Goal: Transaction & Acquisition: Obtain resource

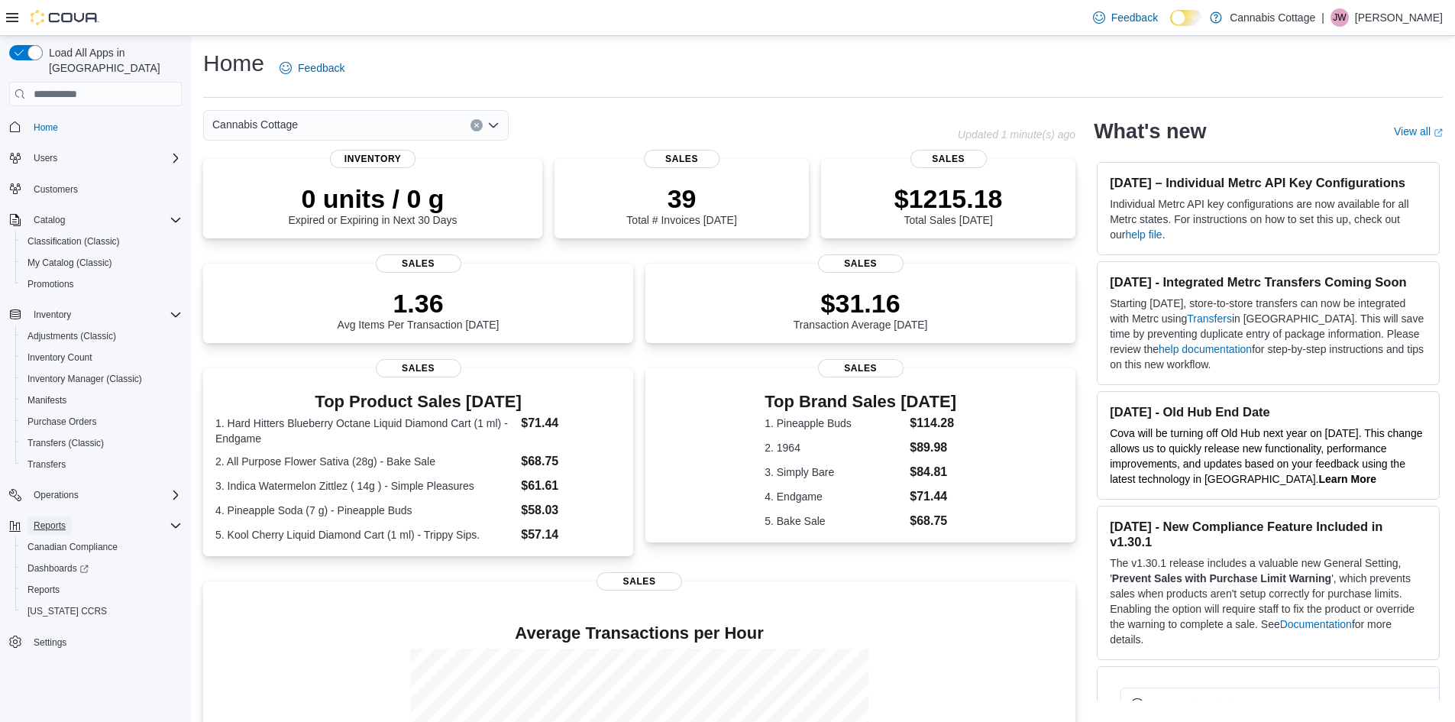
click at [51, 519] on span "Reports" at bounding box center [50, 525] width 32 height 12
click at [64, 519] on span "Reports" at bounding box center [50, 525] width 32 height 12
click at [55, 584] on span "Reports" at bounding box center [43, 590] width 32 height 12
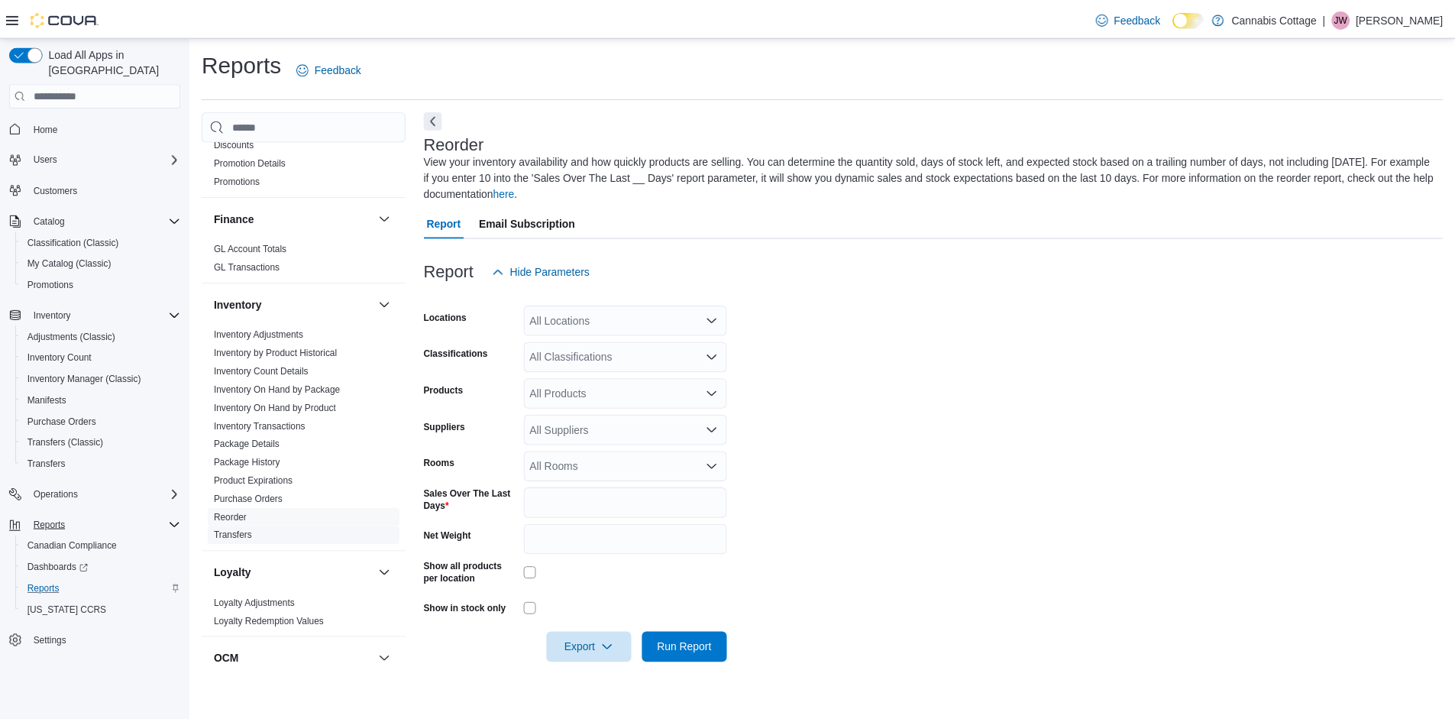
scroll to position [382, 0]
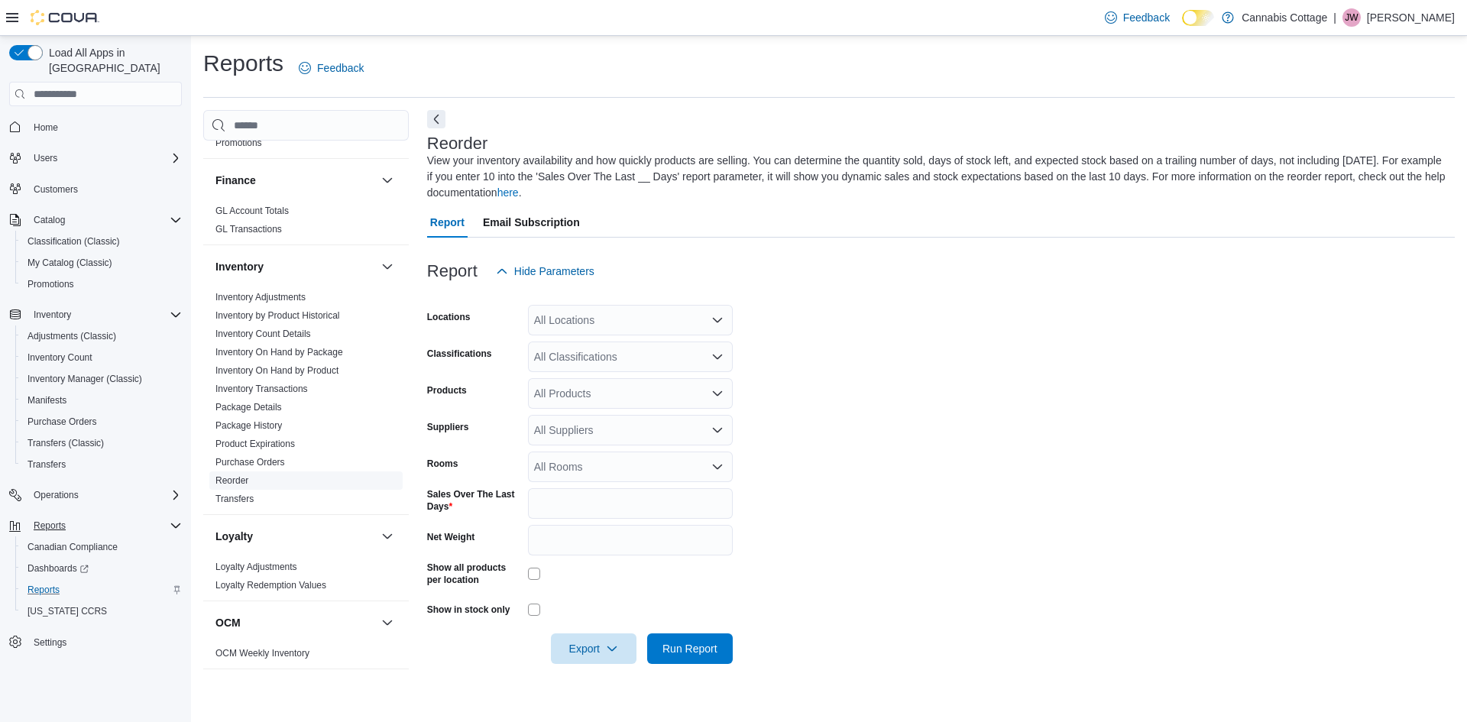
click at [235, 476] on link "Reorder" at bounding box center [231, 480] width 33 height 11
click at [244, 483] on link "Reorder" at bounding box center [231, 480] width 33 height 11
click at [720, 322] on icon "Open list of options" at bounding box center [717, 320] width 12 height 12
click at [589, 367] on span "385 Martin St" at bounding box center [658, 368] width 194 height 15
click at [807, 391] on form "Locations 385 Martin St Combo box. Selected. 385 Martin St. Press Backspace to …" at bounding box center [940, 474] width 1027 height 377
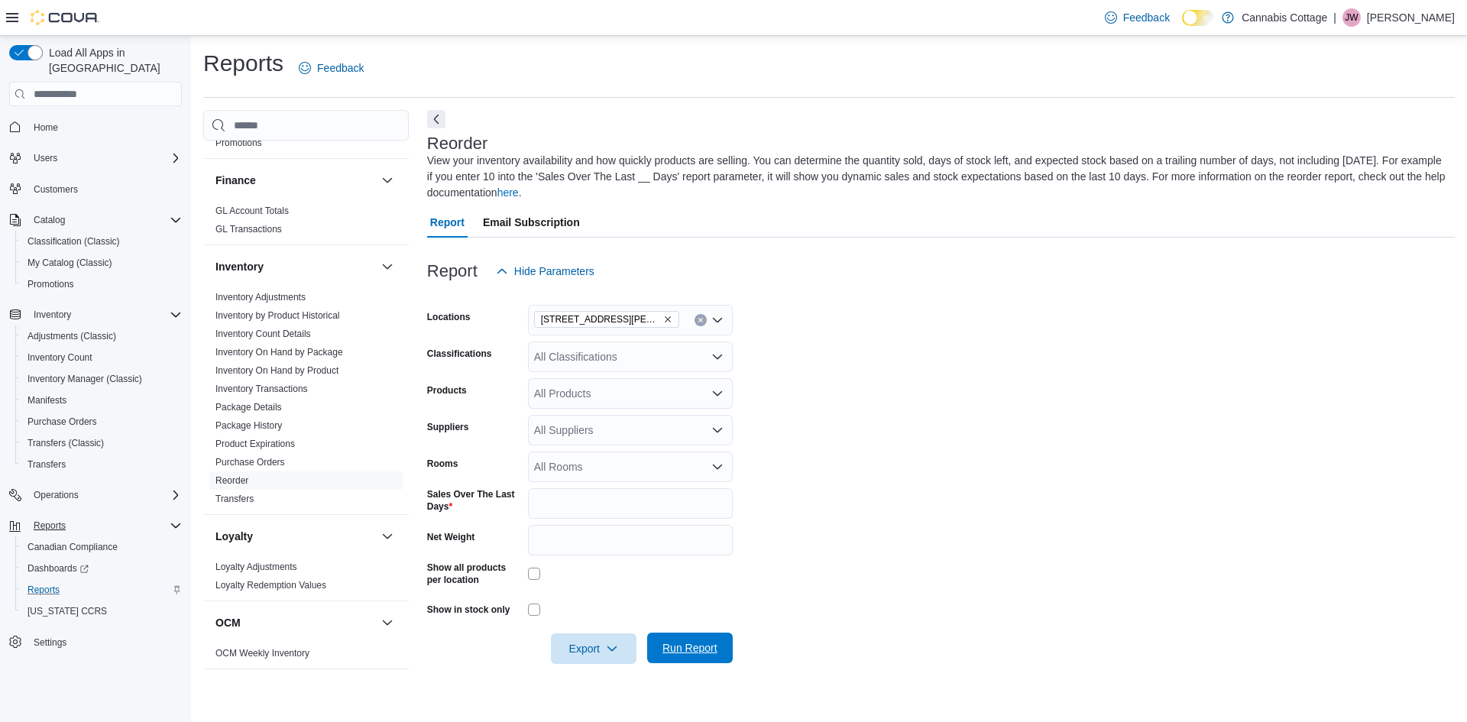
click at [702, 652] on span "Run Report" at bounding box center [689, 647] width 55 height 15
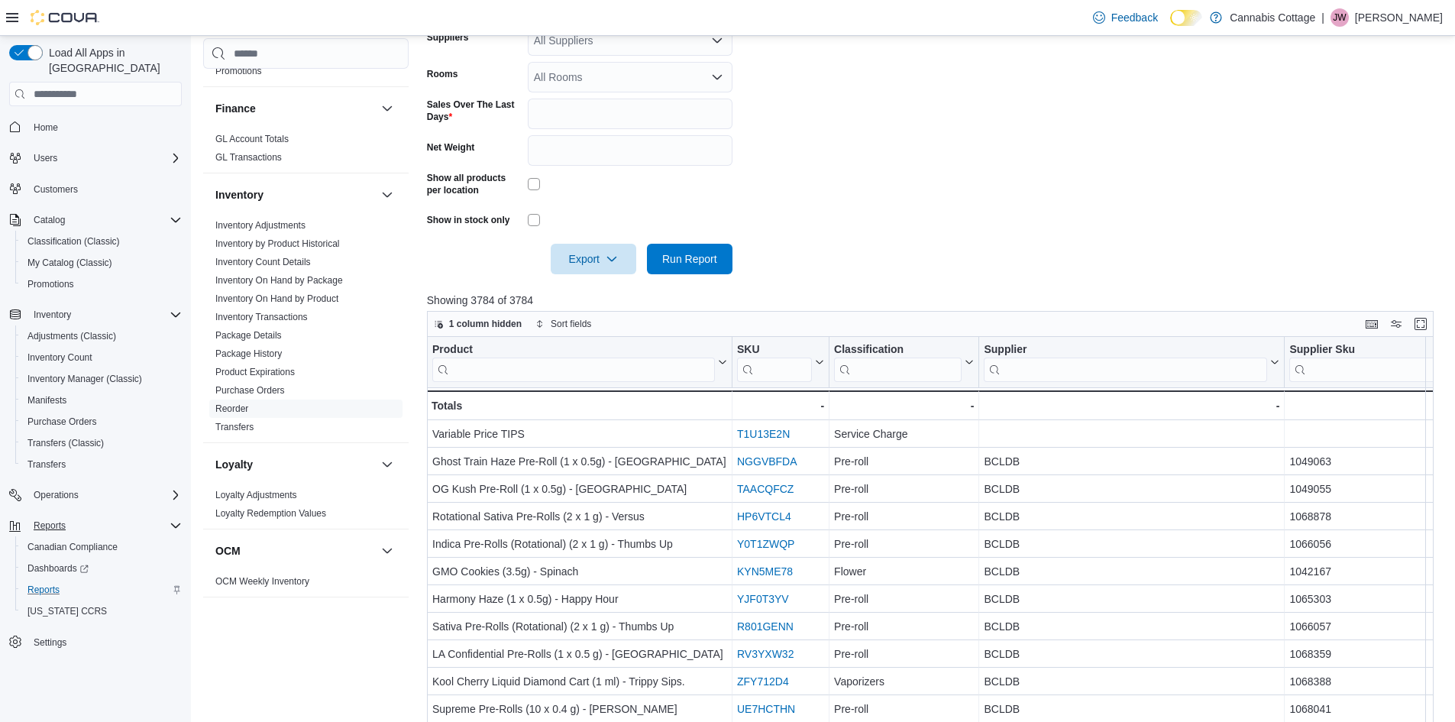
scroll to position [339, 0]
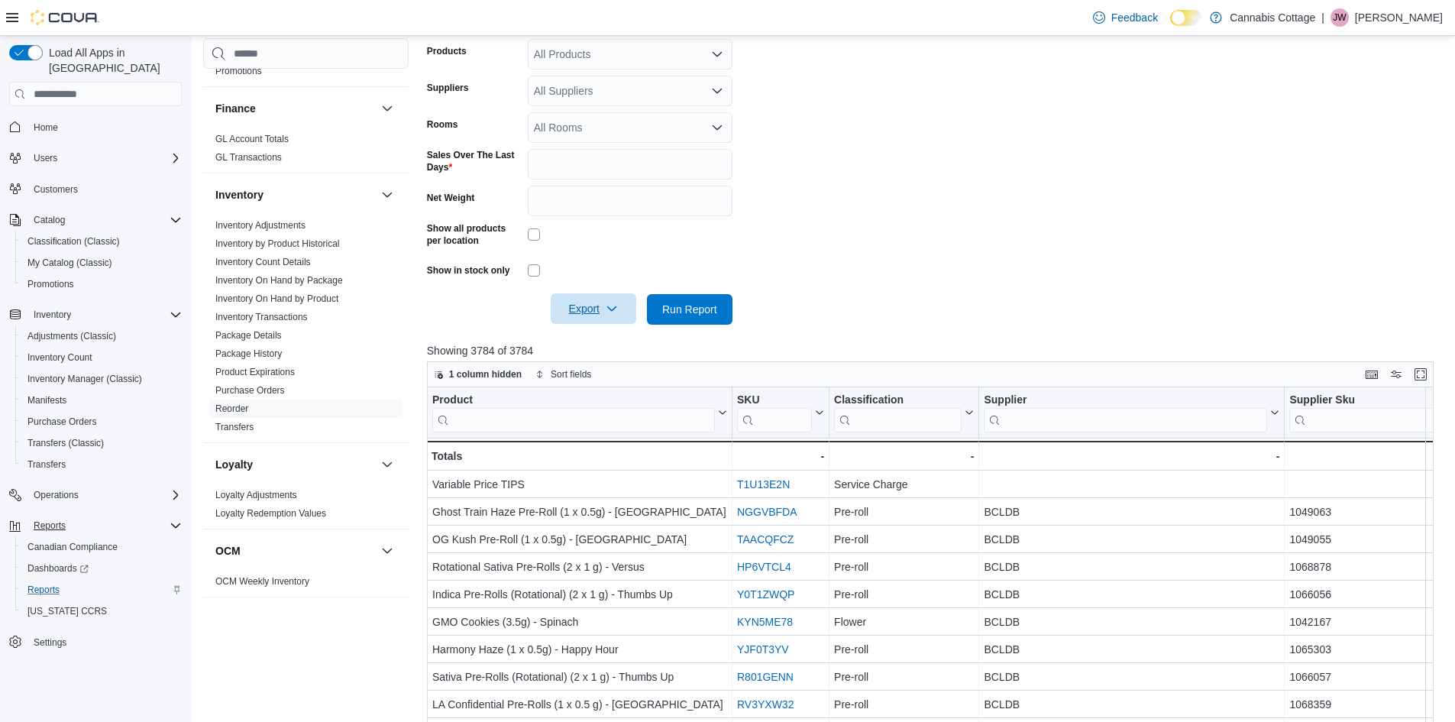
click at [622, 307] on span "Export" at bounding box center [593, 308] width 67 height 31
click at [601, 338] on span "Export to Excel" at bounding box center [595, 340] width 69 height 12
click at [615, 300] on span "Export" at bounding box center [593, 308] width 67 height 31
click at [601, 341] on span "Export to Excel" at bounding box center [595, 340] width 69 height 12
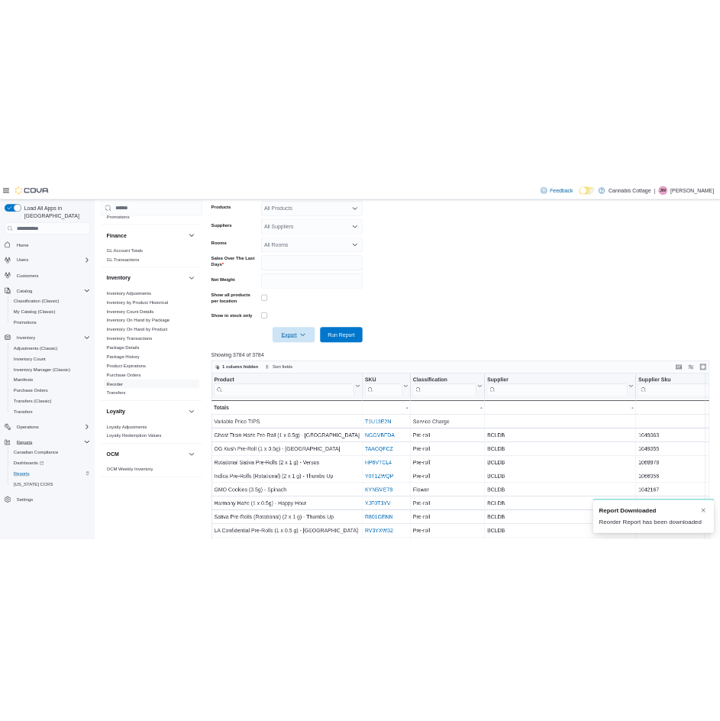
scroll to position [0, 0]
